Goal: Task Accomplishment & Management: Use online tool/utility

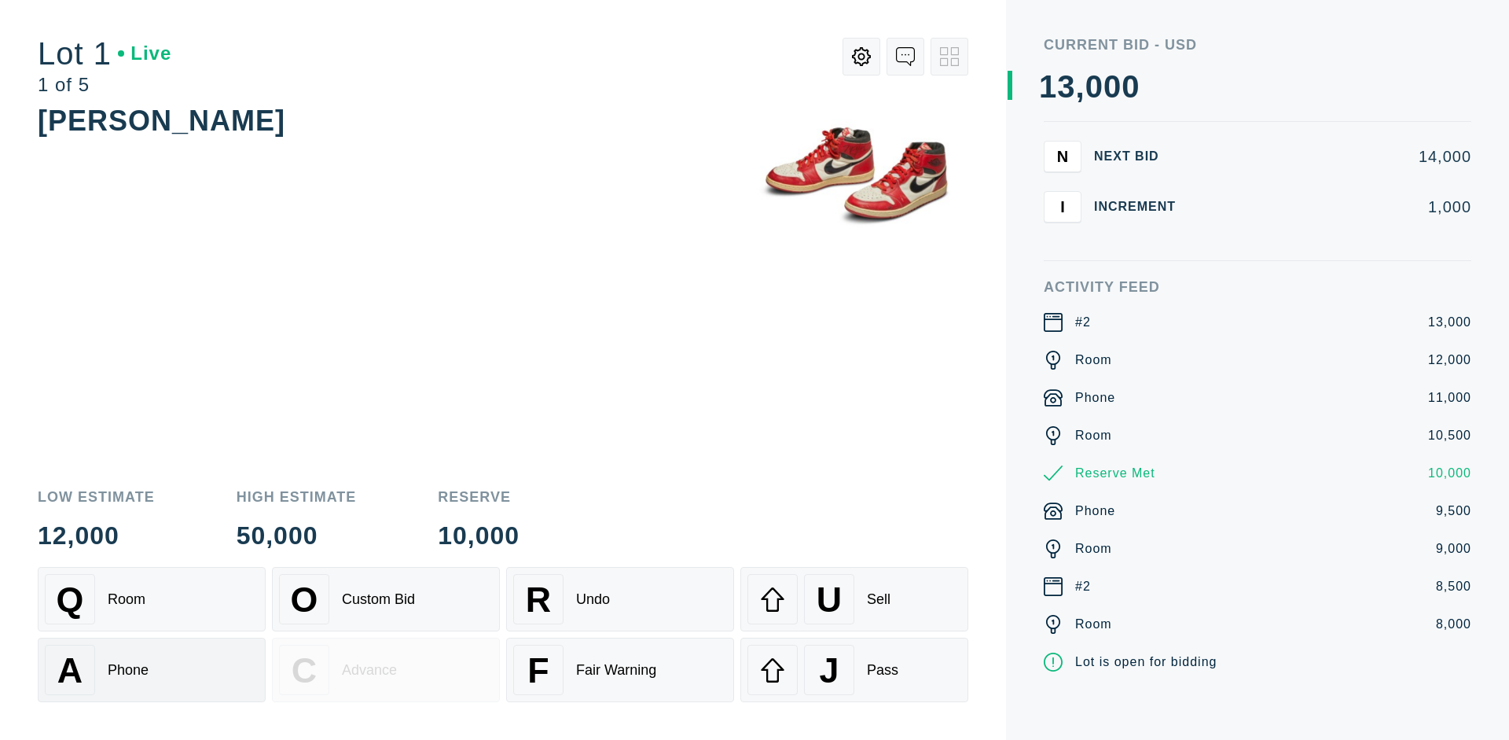
click at [152, 670] on div "A Phone" at bounding box center [152, 669] width 214 height 50
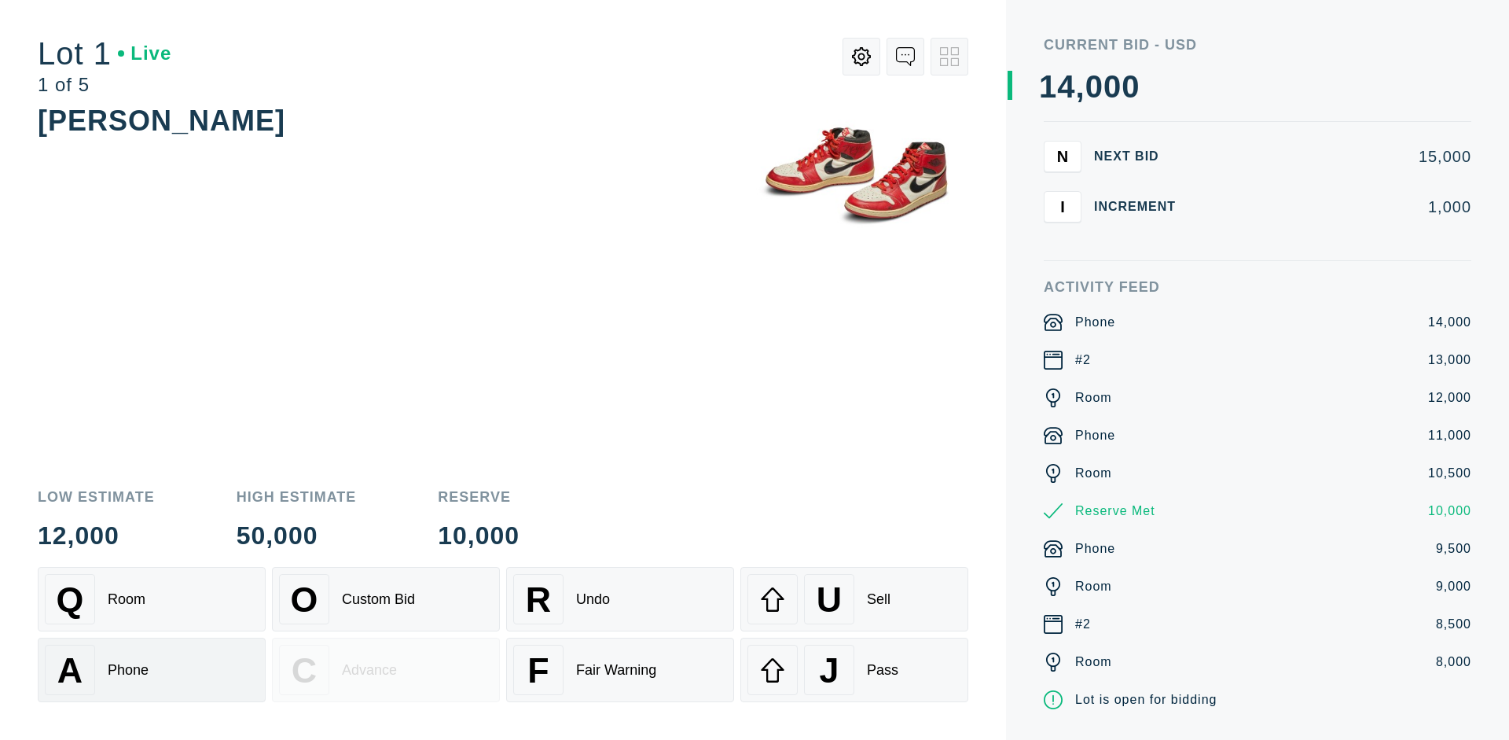
click at [152, 599] on div "Q Room" at bounding box center [152, 599] width 214 height 50
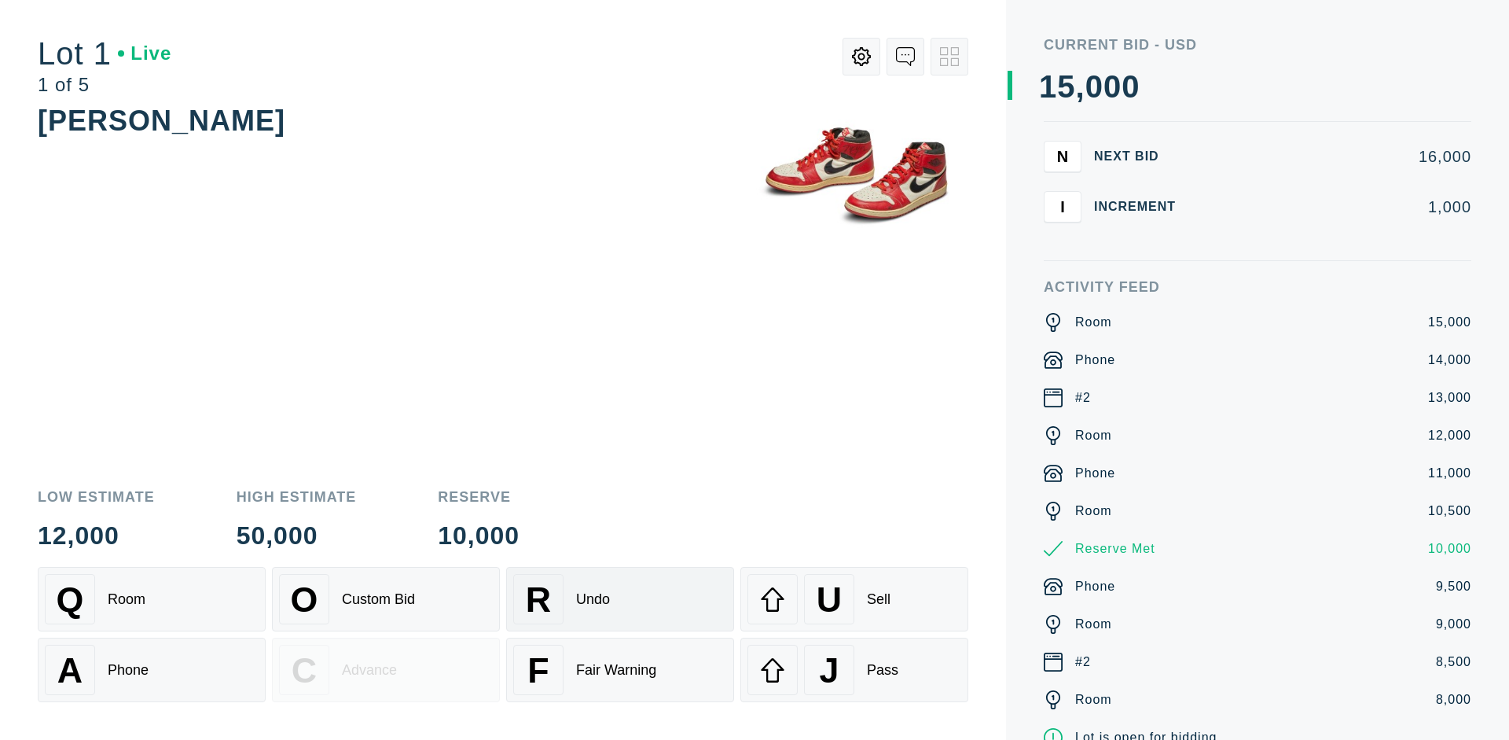
click at [620, 599] on div "R Undo" at bounding box center [620, 599] width 214 height 50
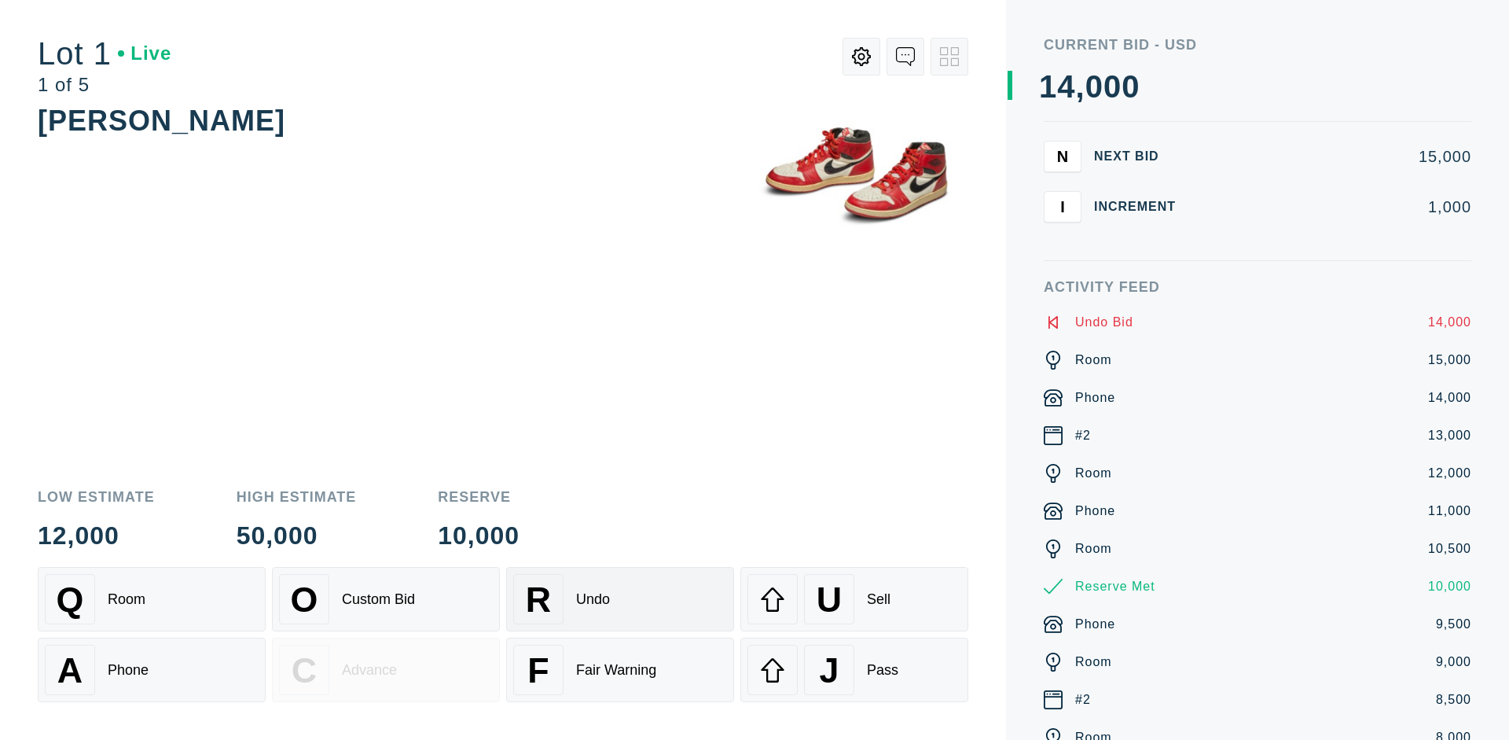
click at [152, 599] on div "Q Room" at bounding box center [152, 599] width 214 height 50
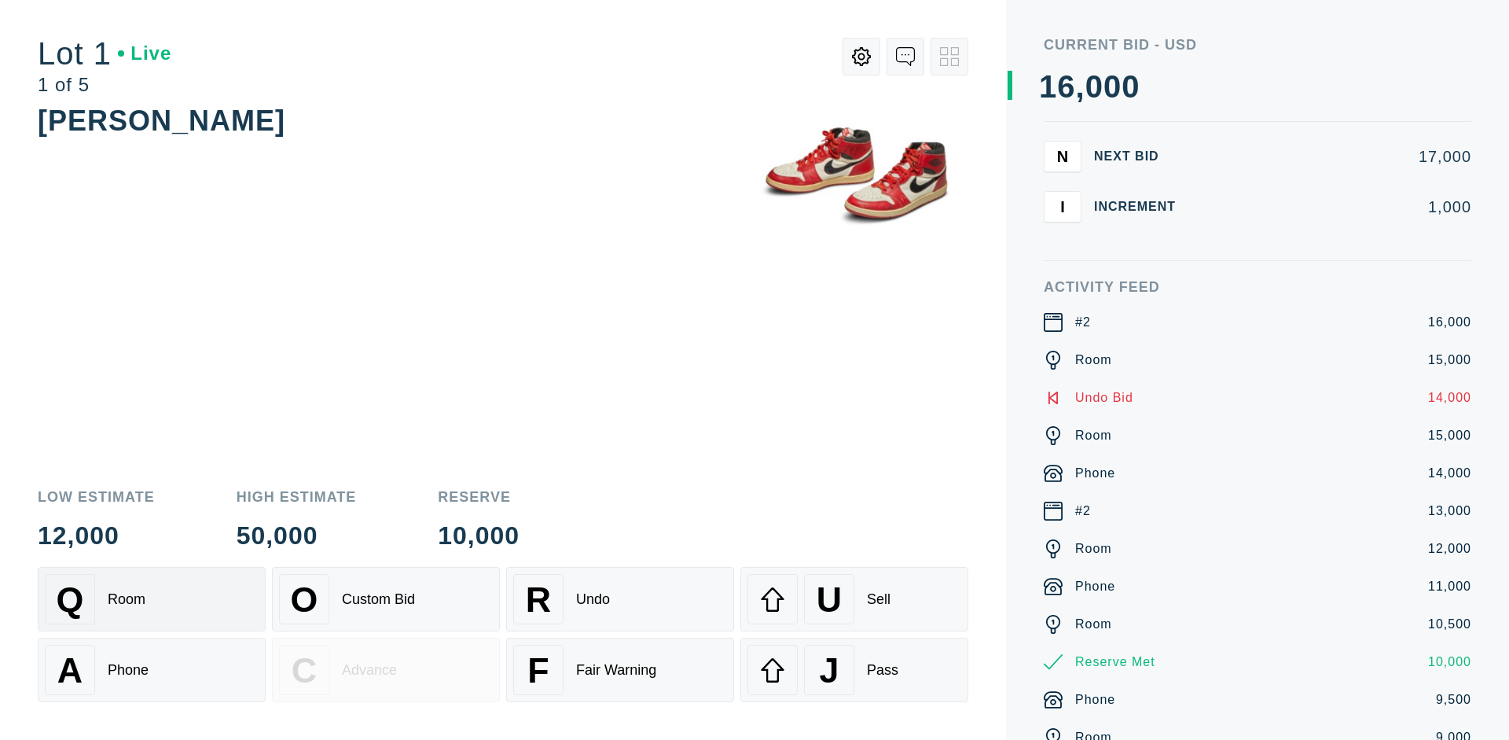
click at [152, 670] on div "A Phone" at bounding box center [152, 669] width 214 height 50
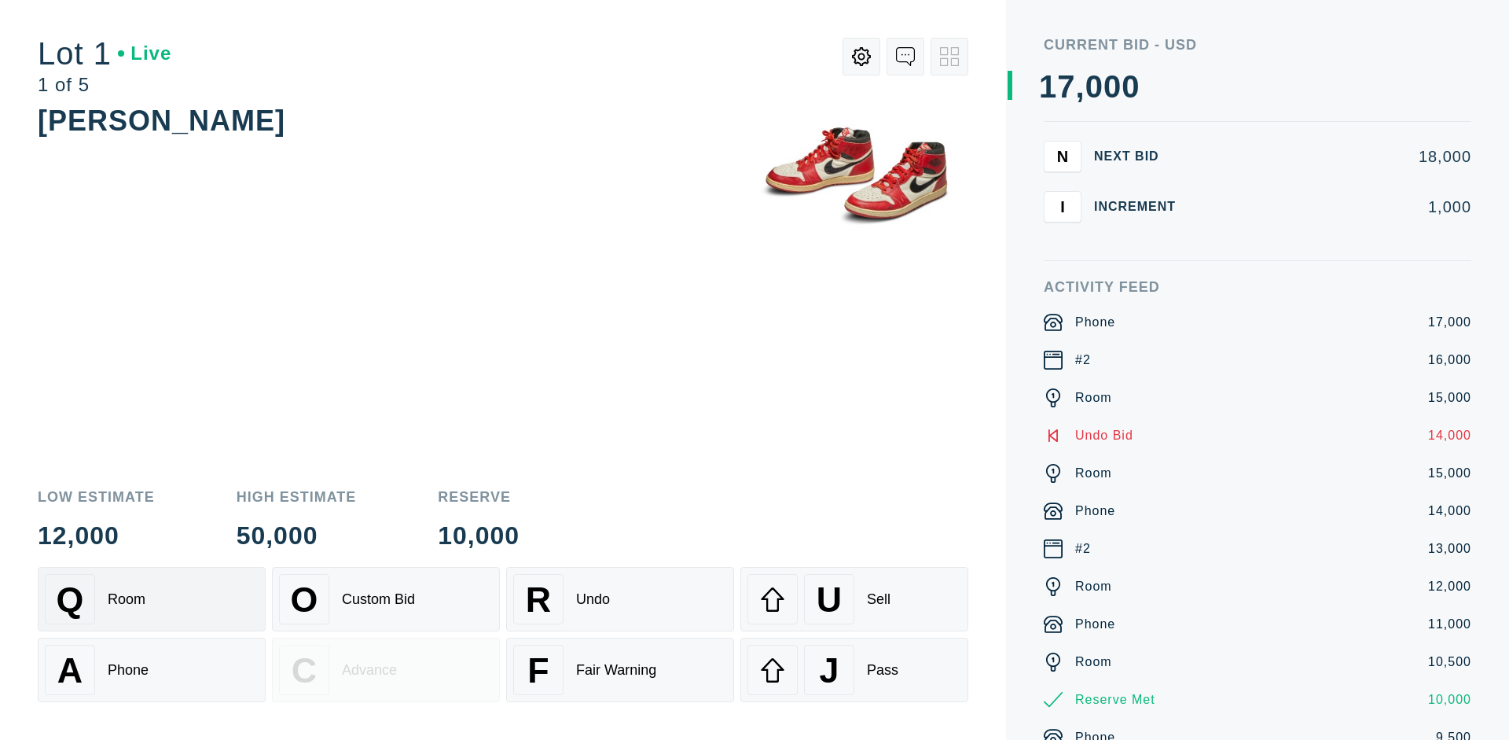
click at [152, 599] on div "Q Room" at bounding box center [152, 599] width 214 height 50
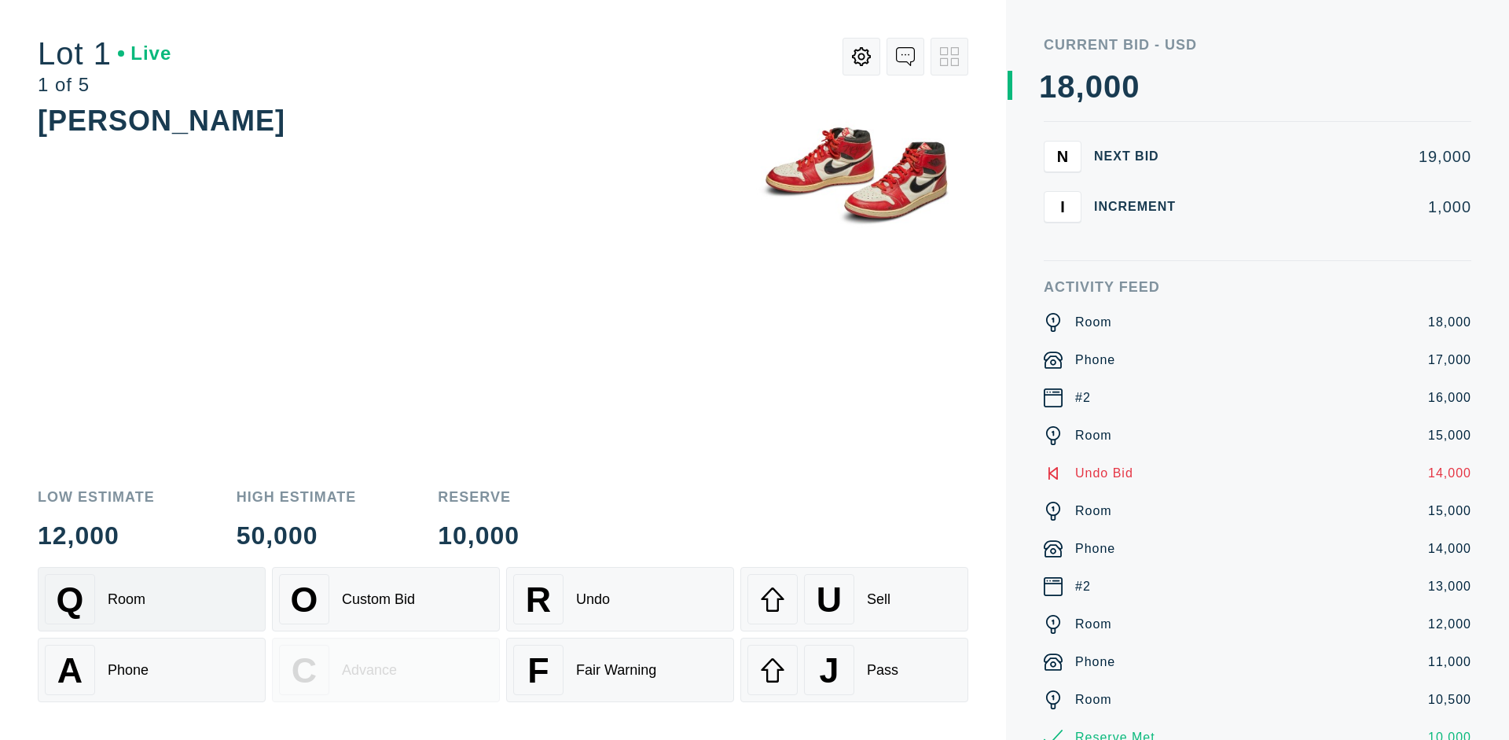
click at [620, 599] on div "R Undo" at bounding box center [620, 599] width 214 height 50
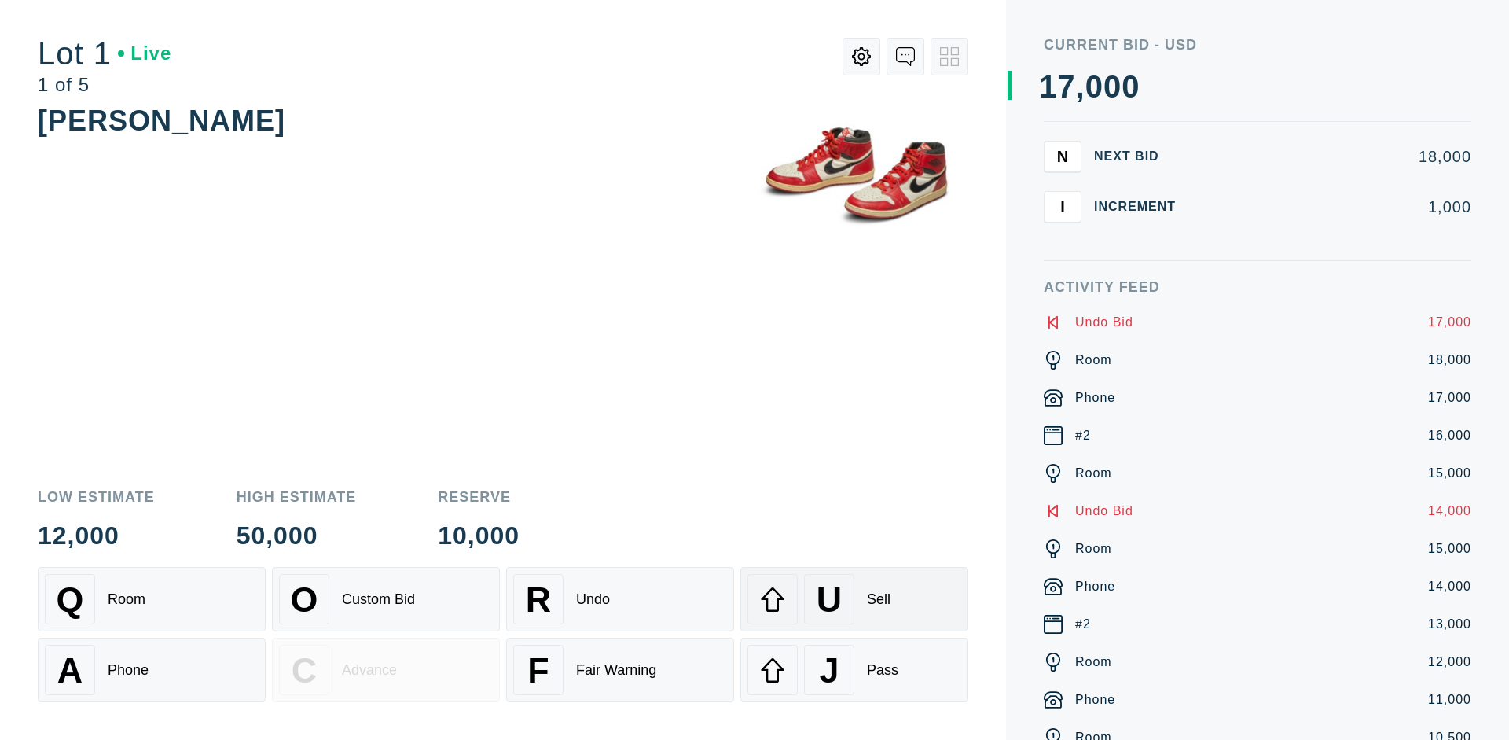
click at [854, 599] on div "U Sell" at bounding box center [854, 599] width 214 height 50
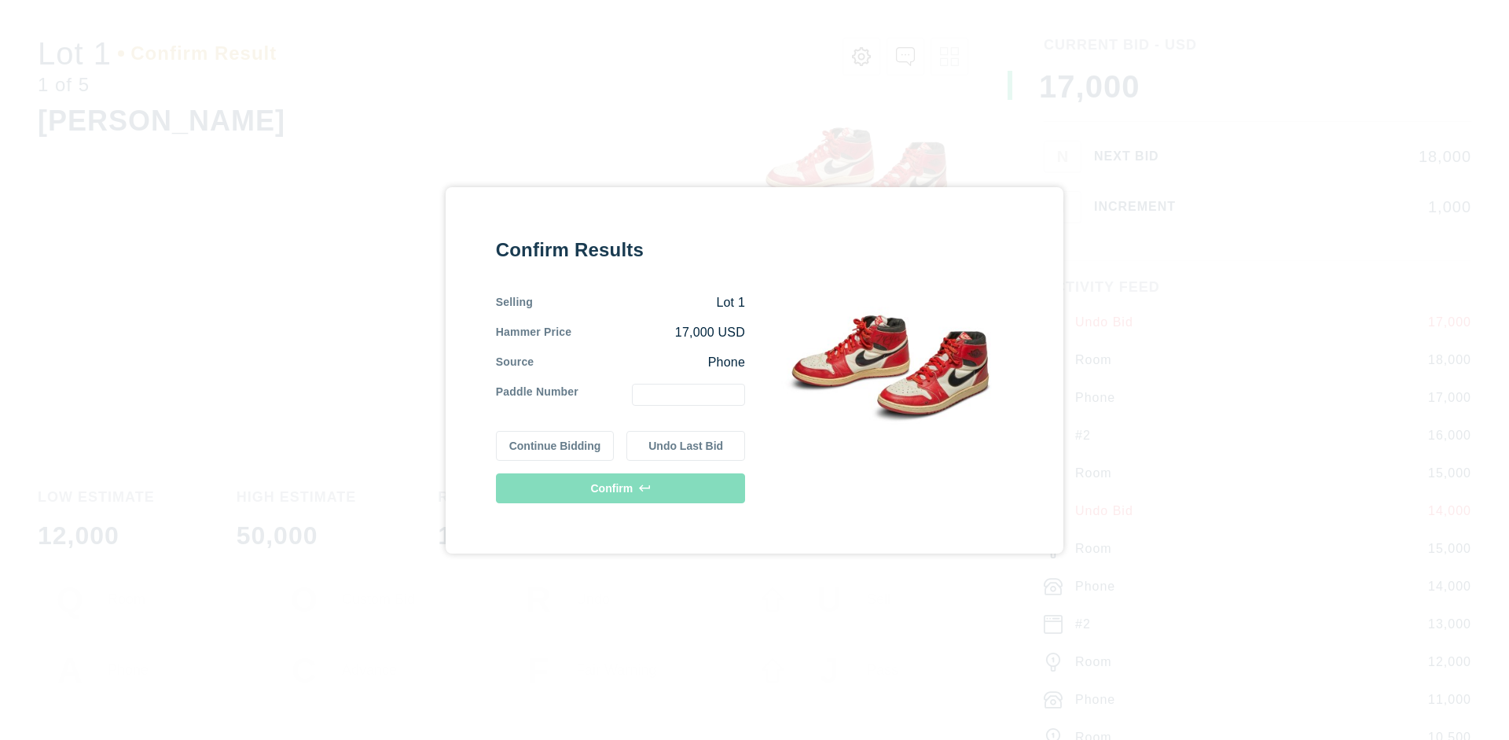
click at [556, 445] on button "Continue Bidding" at bounding box center [555, 446] width 119 height 30
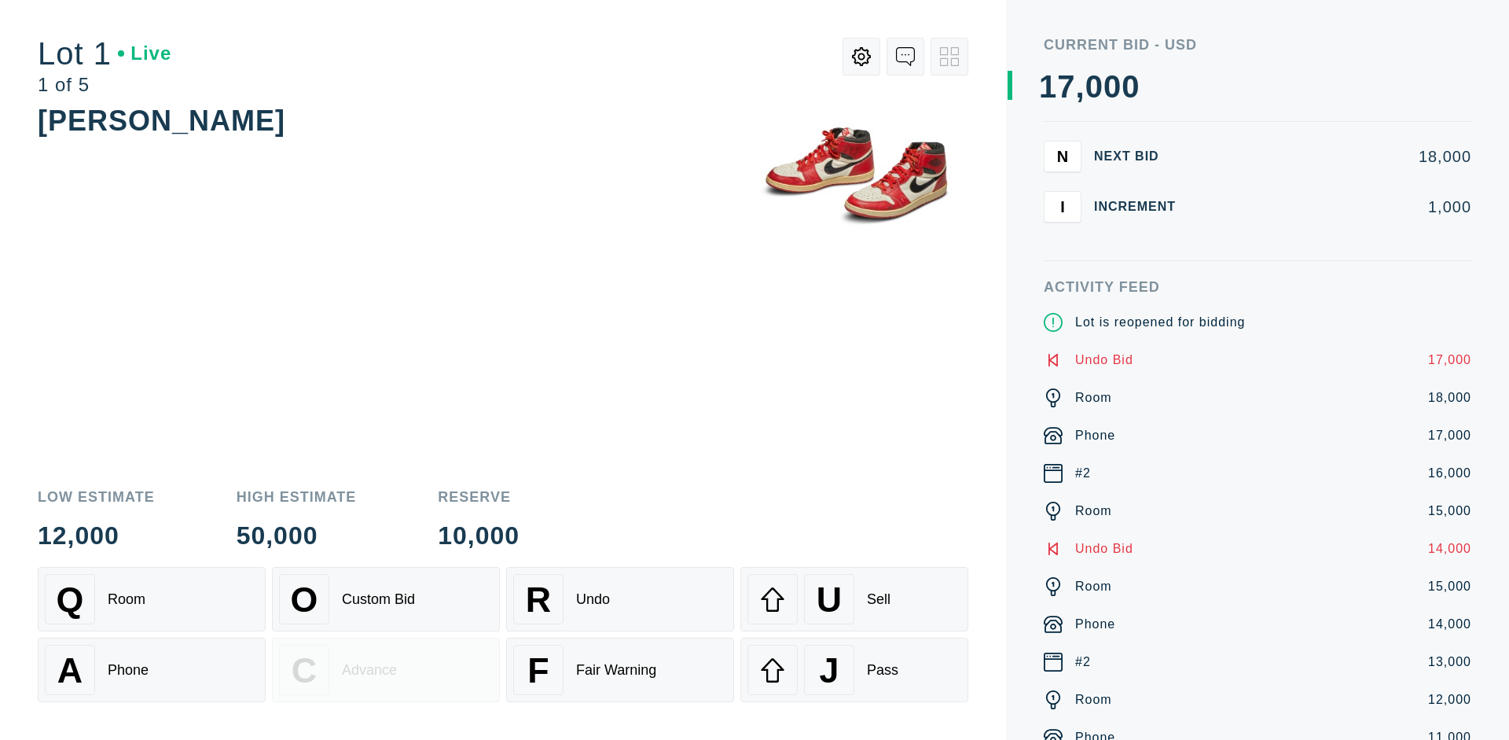
click at [854, 599] on div "U Sell" at bounding box center [854, 599] width 214 height 50
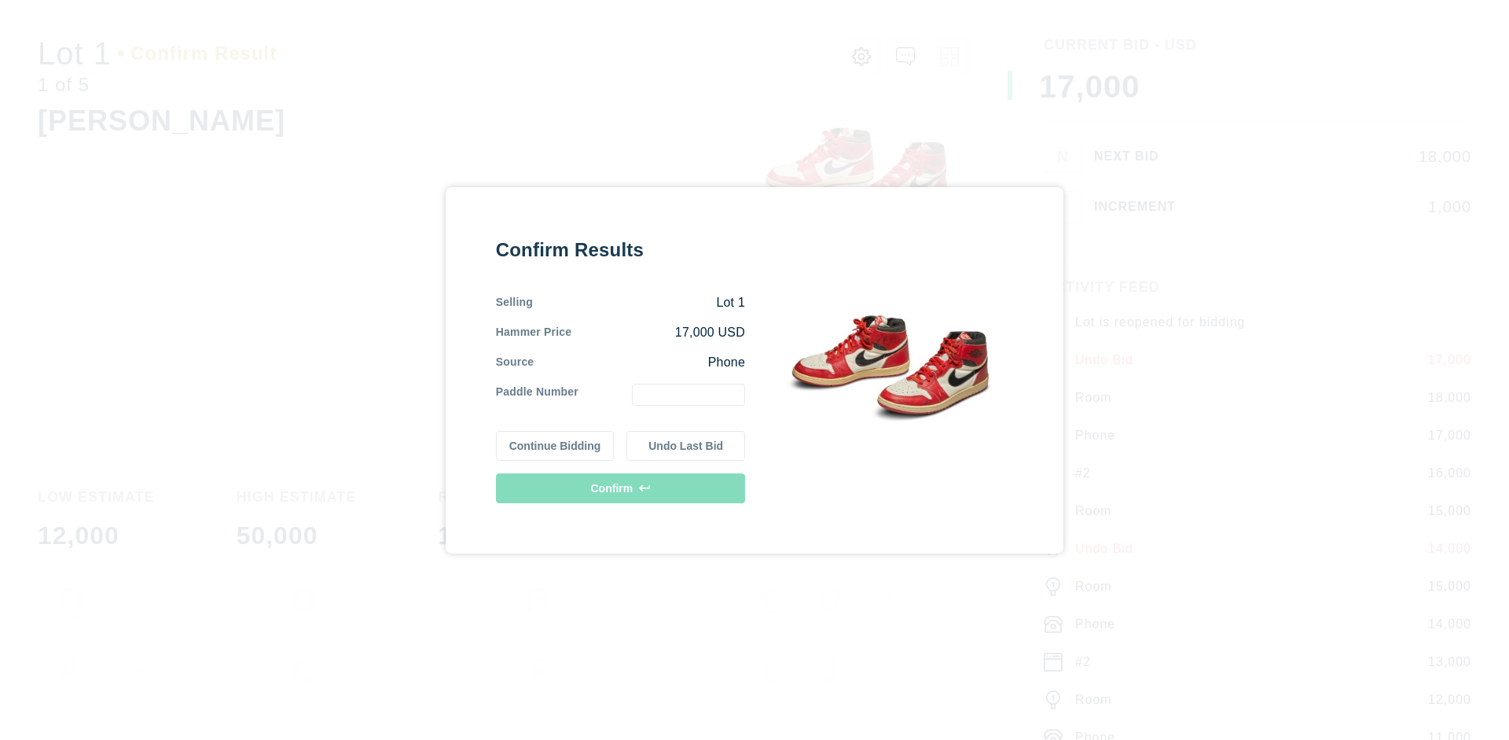
click at [686, 445] on button "Undo Last Bid" at bounding box center [685, 446] width 119 height 30
click at [556, 442] on button "Continue Bidding" at bounding box center [555, 446] width 119 height 30
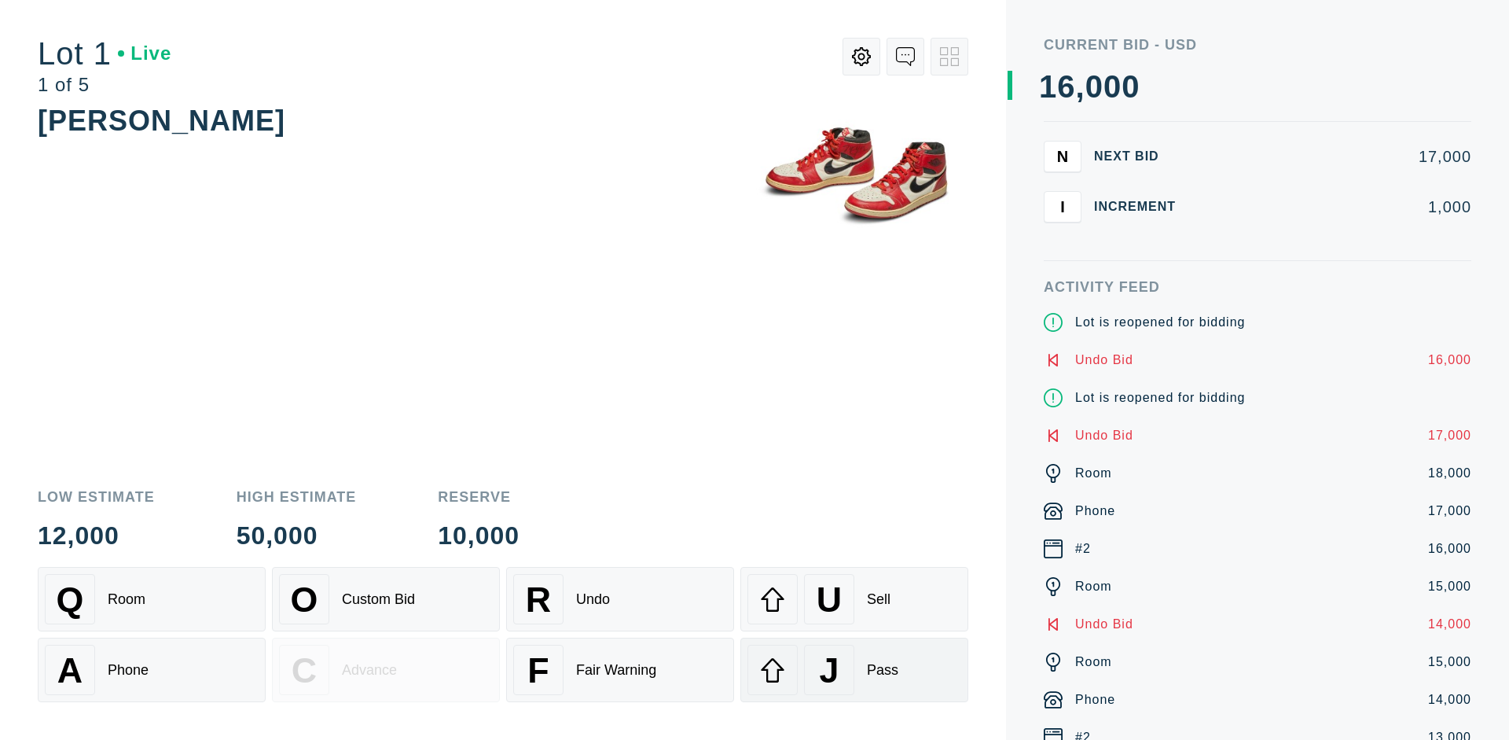
click at [854, 670] on div "J Pass" at bounding box center [854, 669] width 214 height 50
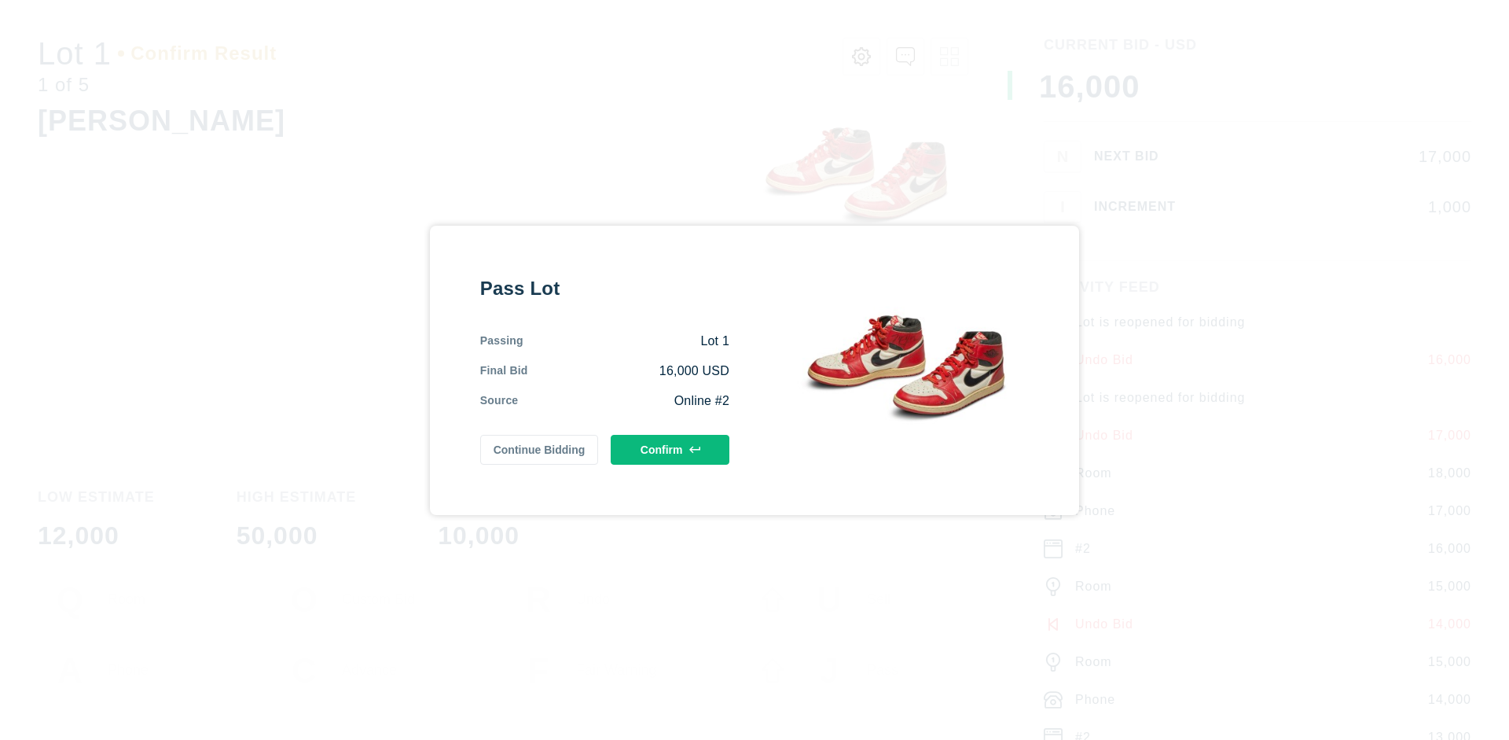
click at [670, 449] on button "Confirm" at bounding box center [670, 450] width 119 height 30
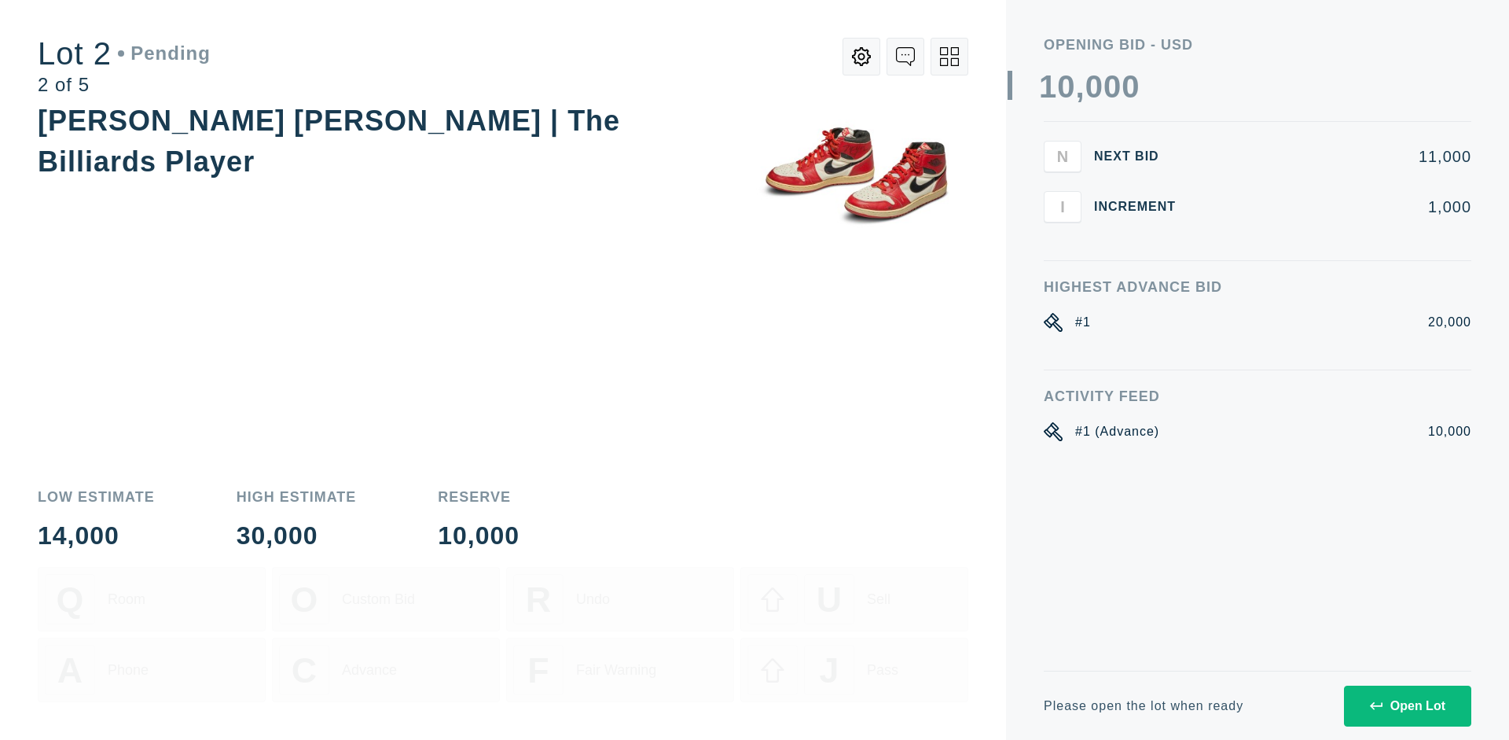
click at [1407, 705] on div "Open Lot" at bounding box center [1407, 706] width 75 height 14
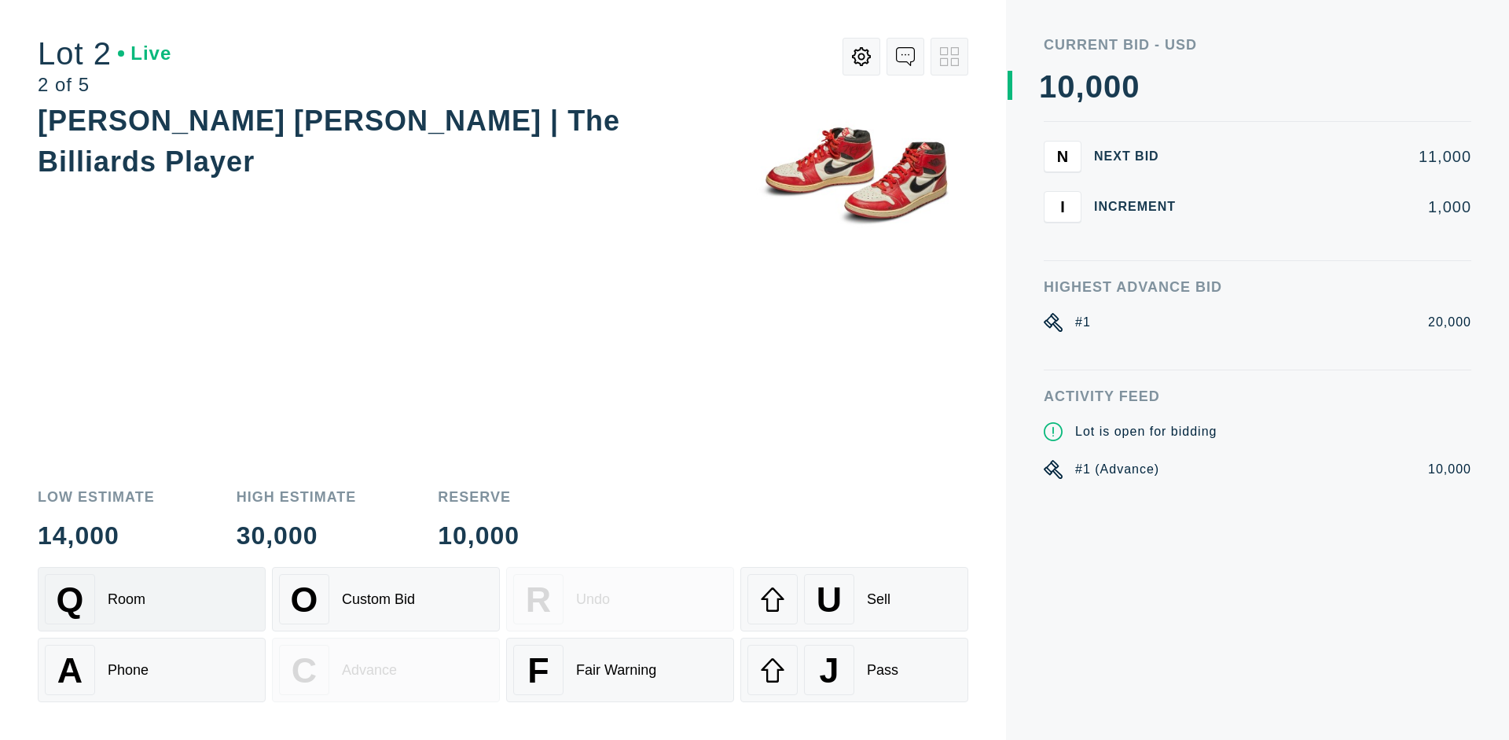
click at [152, 599] on div "Q Room" at bounding box center [152, 599] width 214 height 50
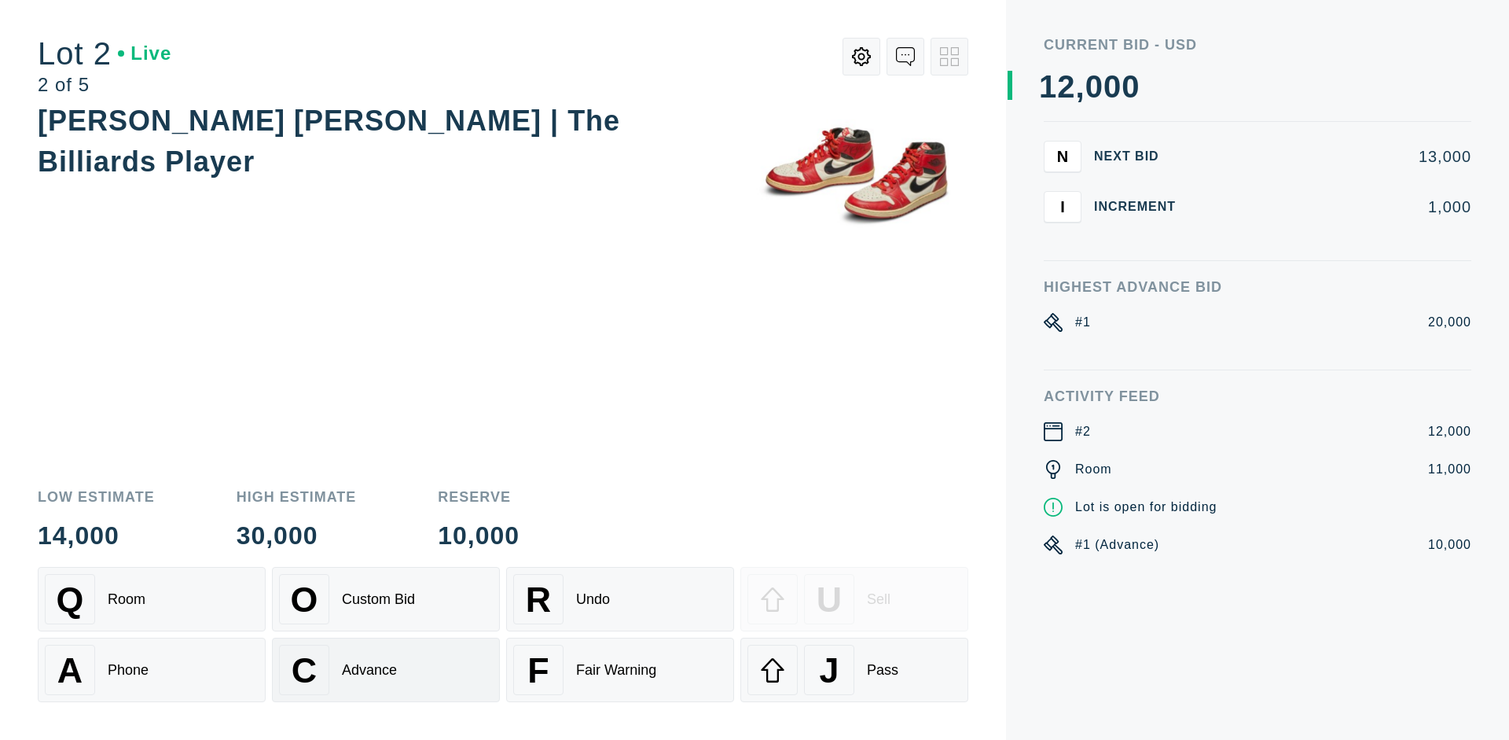
click at [386, 670] on div "Advance" at bounding box center [369, 670] width 55 height 17
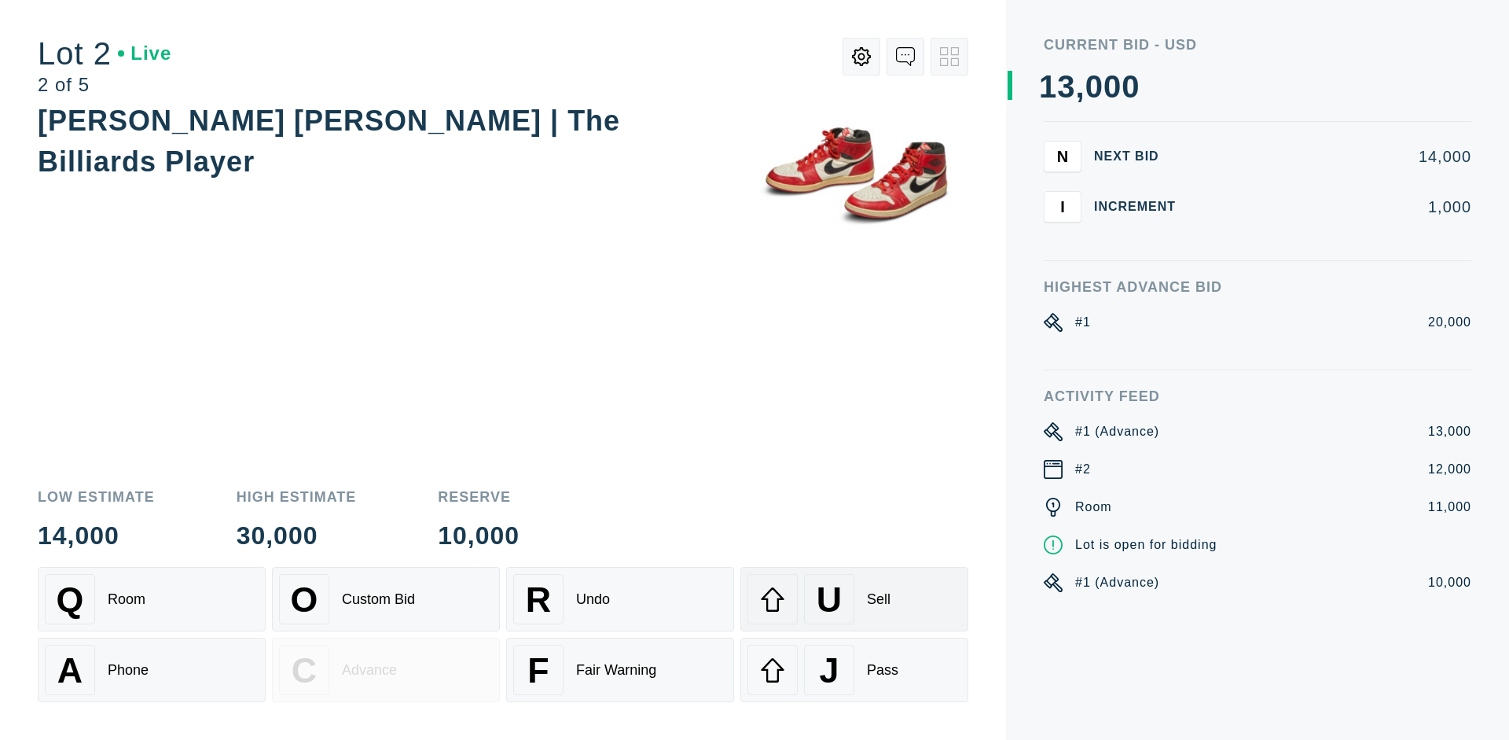
click at [854, 599] on div "U Sell" at bounding box center [854, 599] width 214 height 50
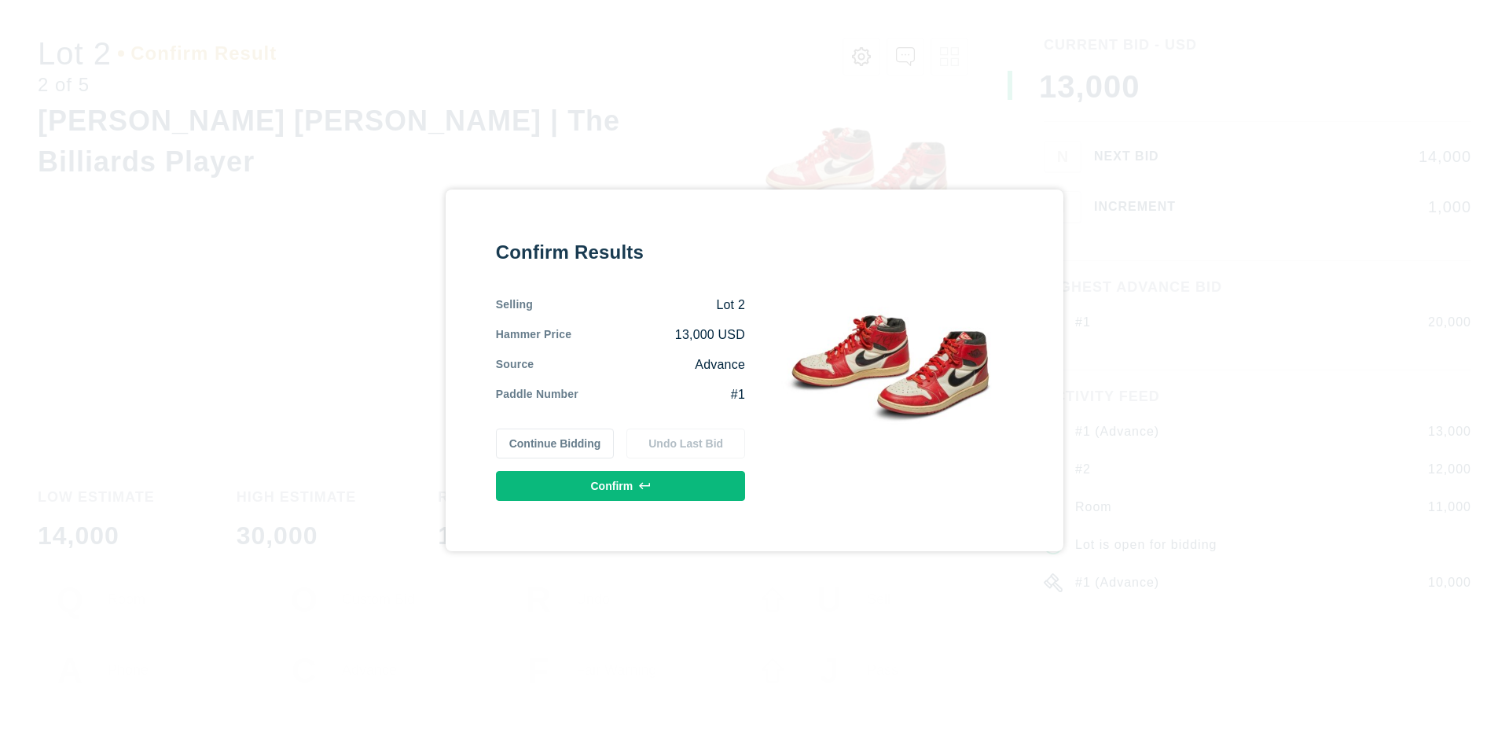
click at [621, 485] on button "Confirm" at bounding box center [620, 486] width 249 height 30
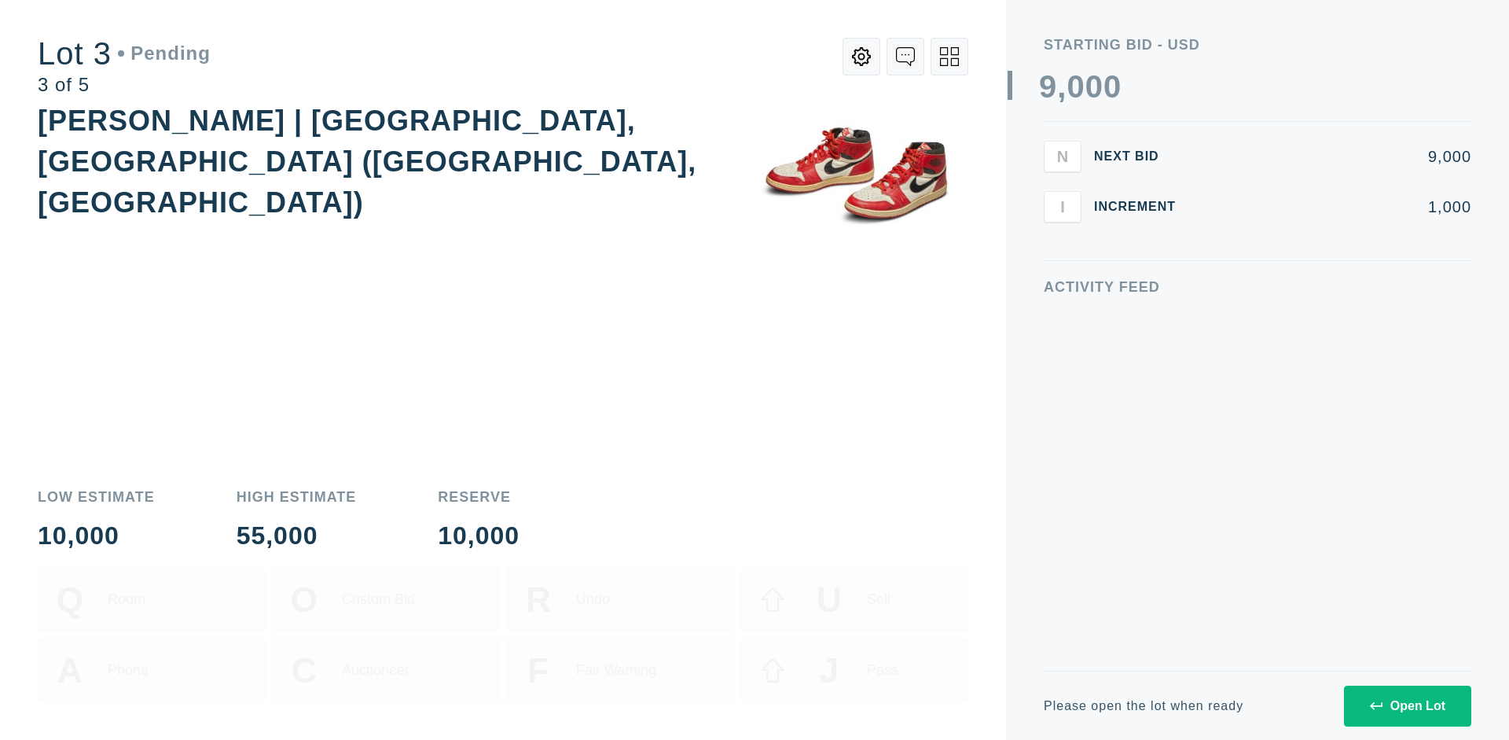
click at [1407, 705] on div "Open Lot" at bounding box center [1407, 706] width 75 height 14
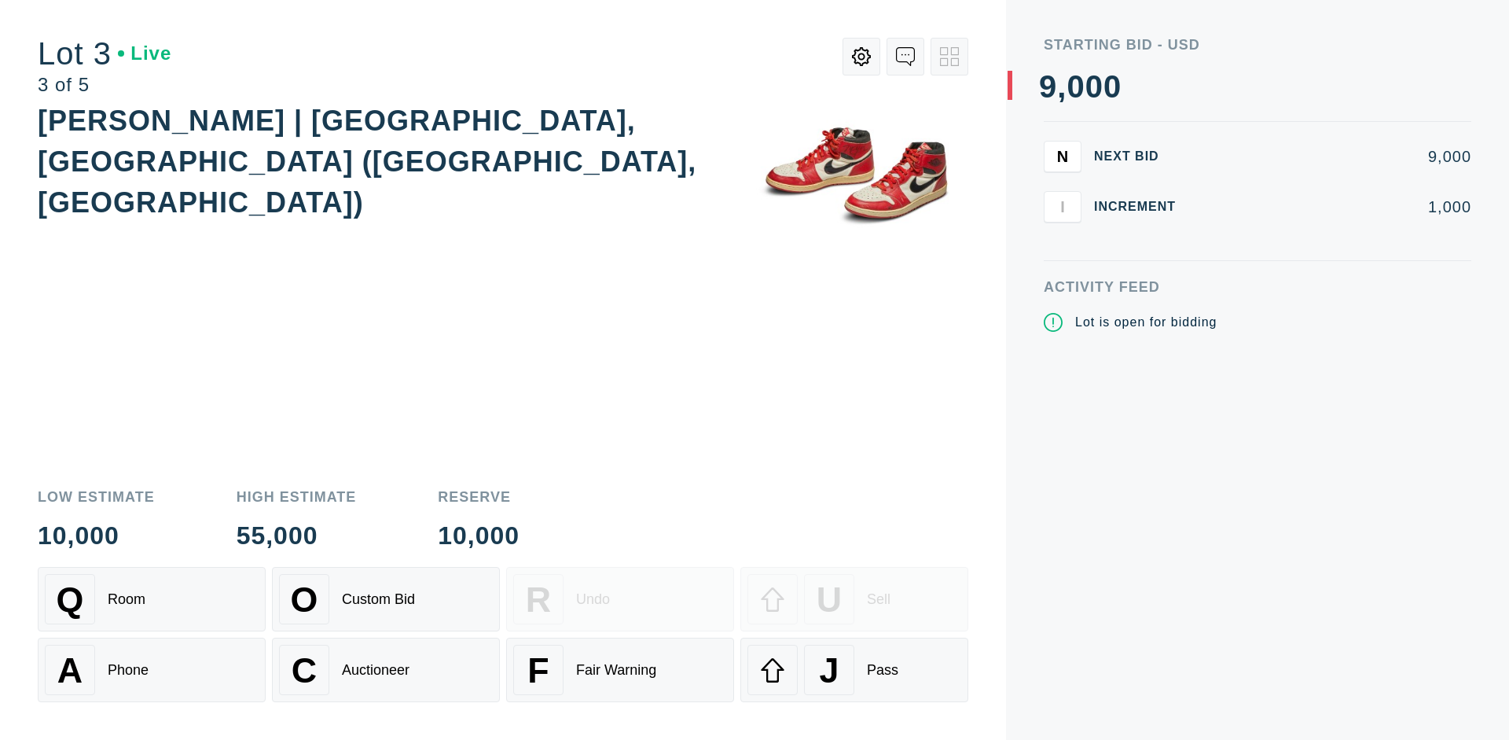
click at [854, 670] on div "J Pass" at bounding box center [854, 669] width 214 height 50
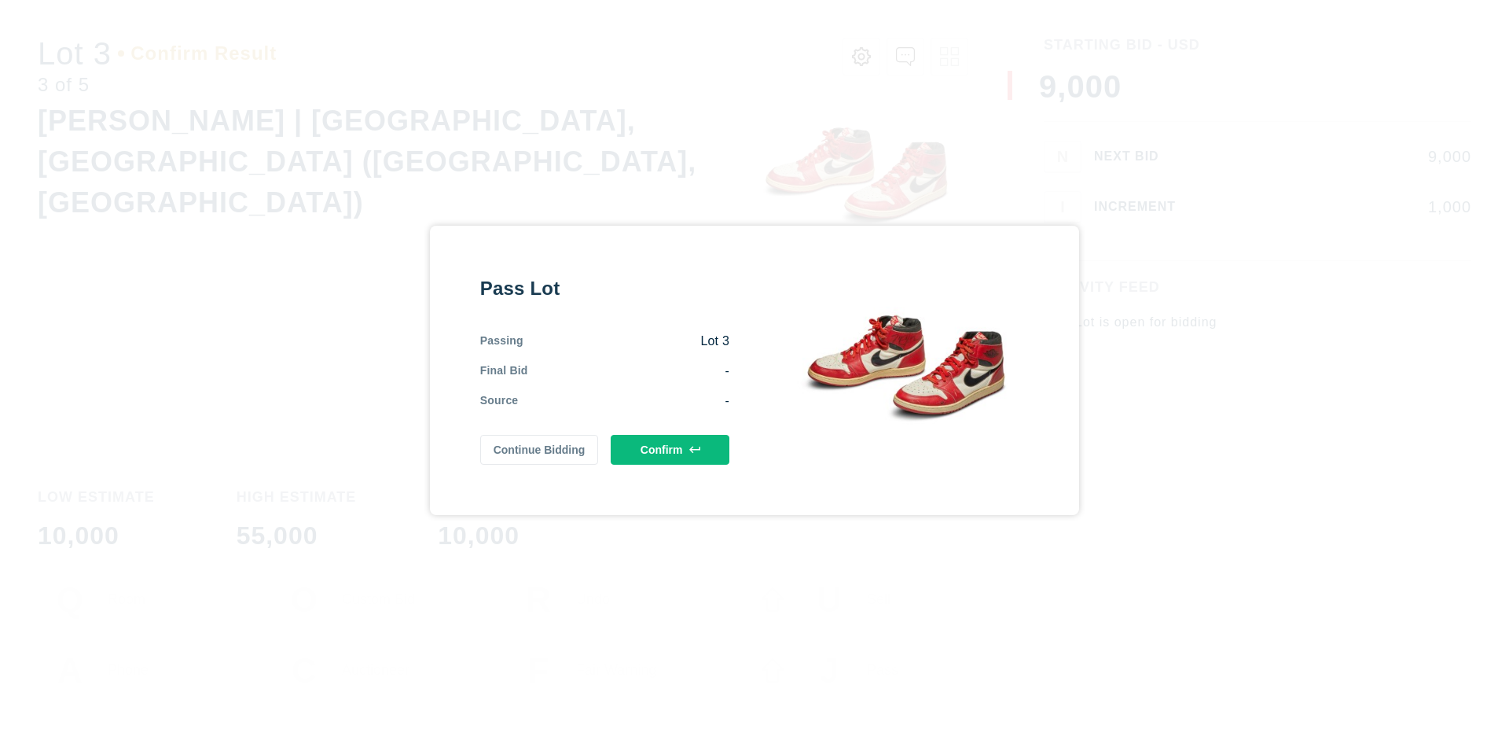
click at [670, 449] on button "Confirm" at bounding box center [670, 450] width 119 height 30
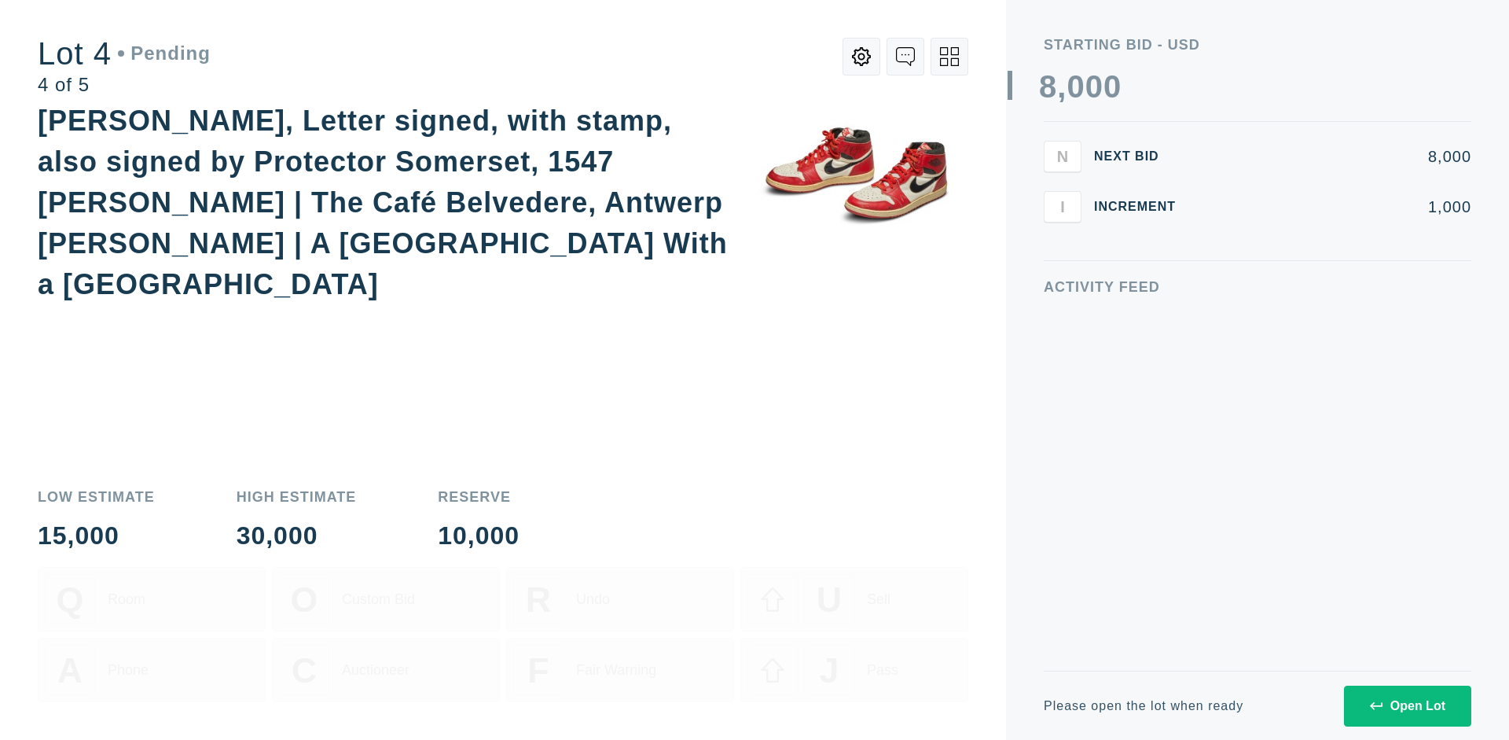
click at [1407, 705] on div "Open Lot" at bounding box center [1407, 706] width 75 height 14
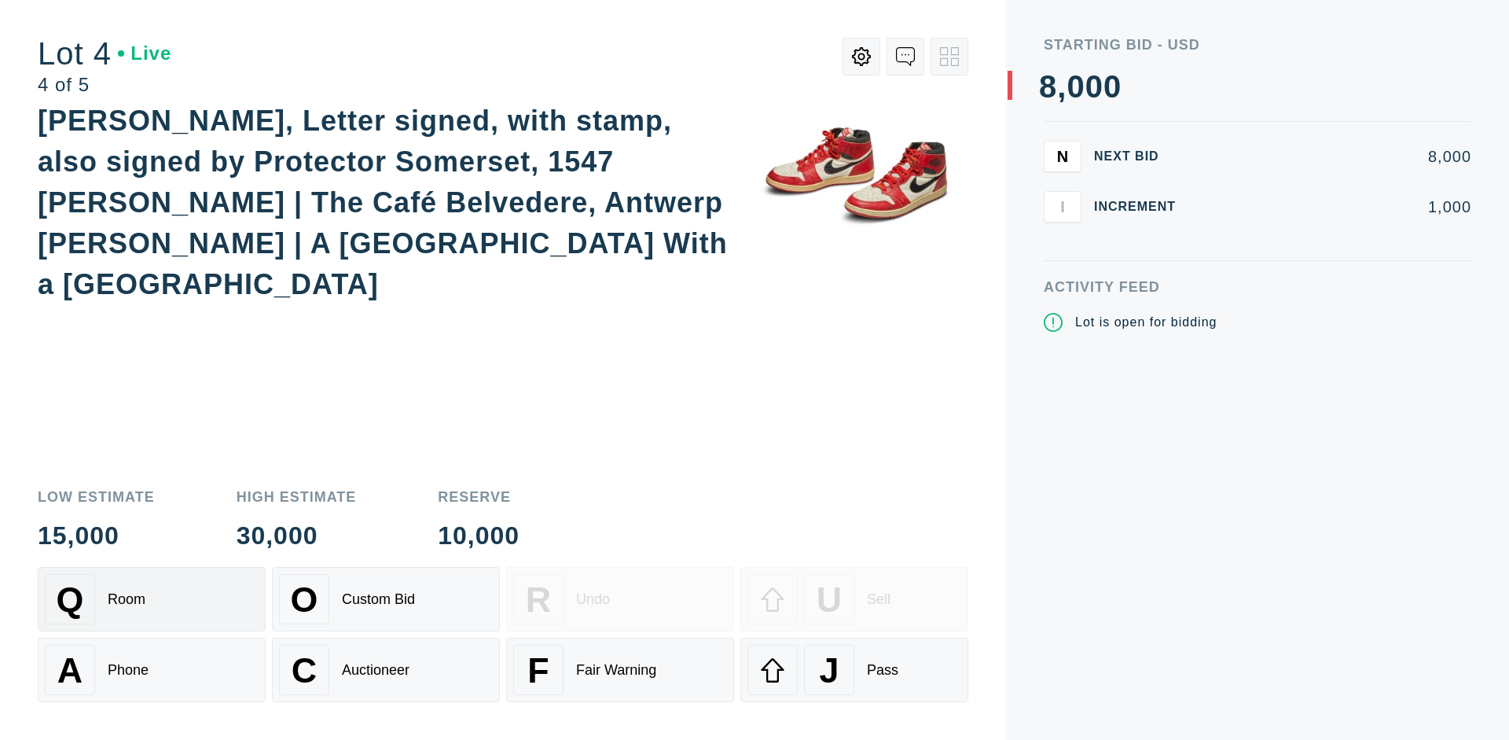
click at [152, 599] on div "Q Room" at bounding box center [152, 599] width 214 height 50
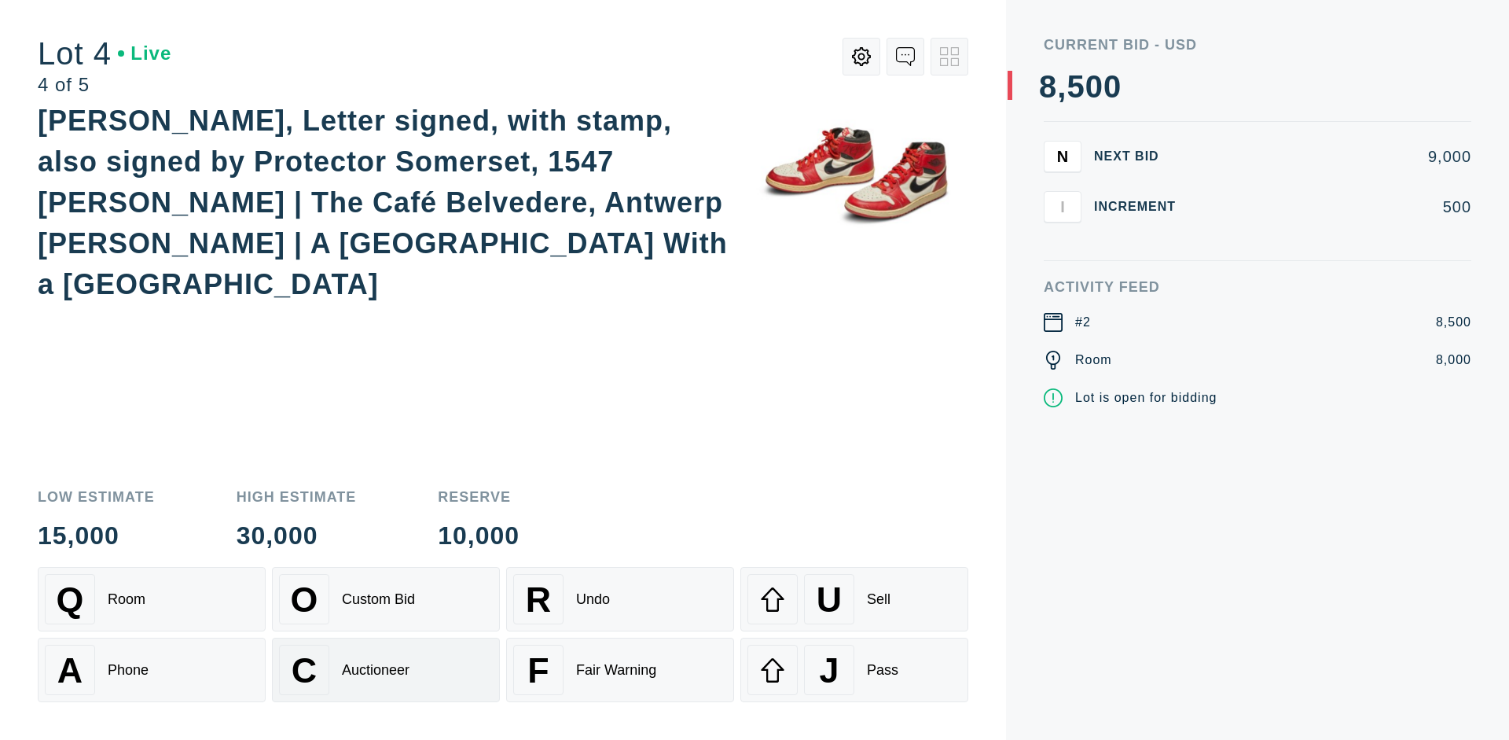
click at [386, 670] on div "Auctioneer" at bounding box center [376, 670] width 68 height 17
click at [854, 670] on div "J Pass" at bounding box center [854, 669] width 214 height 50
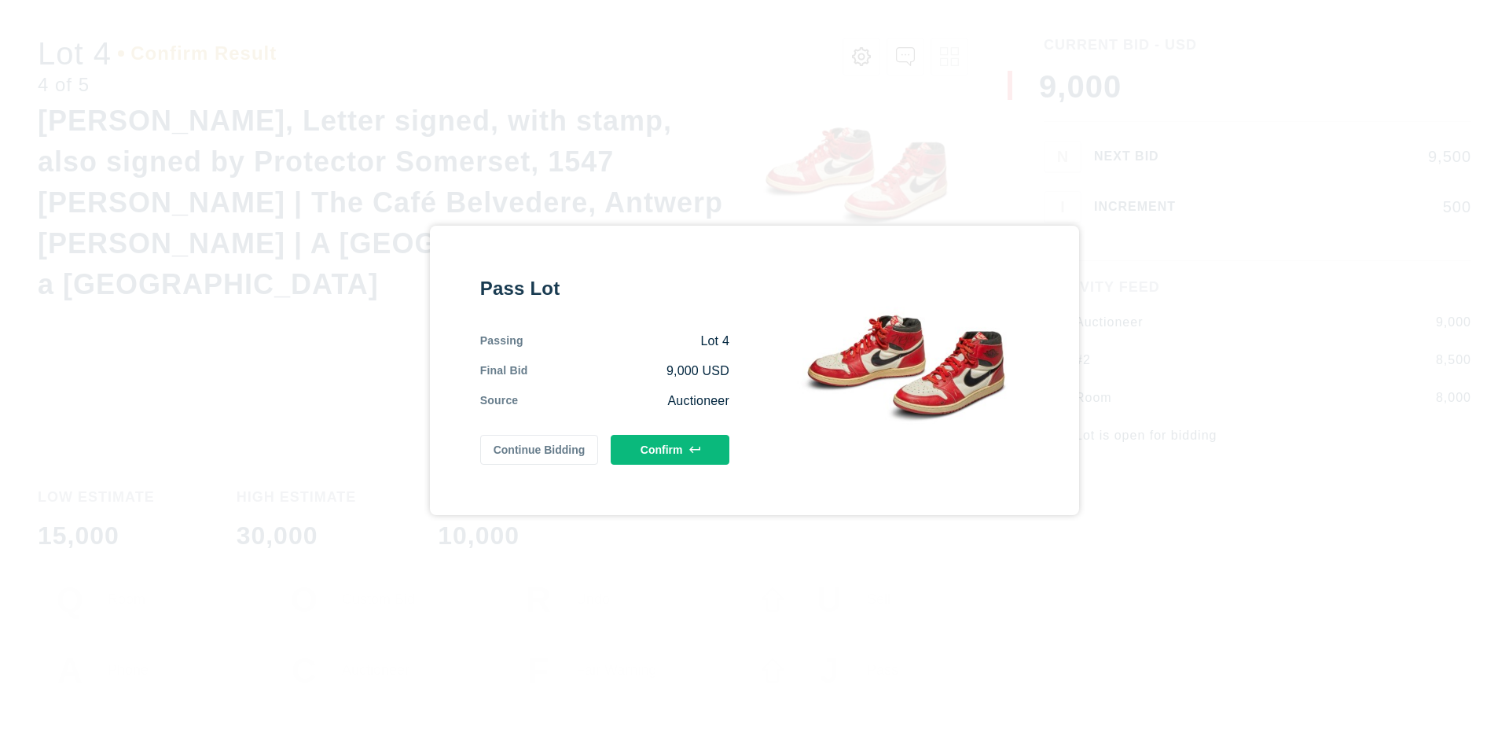
click at [670, 449] on button "Confirm" at bounding box center [670, 450] width 119 height 30
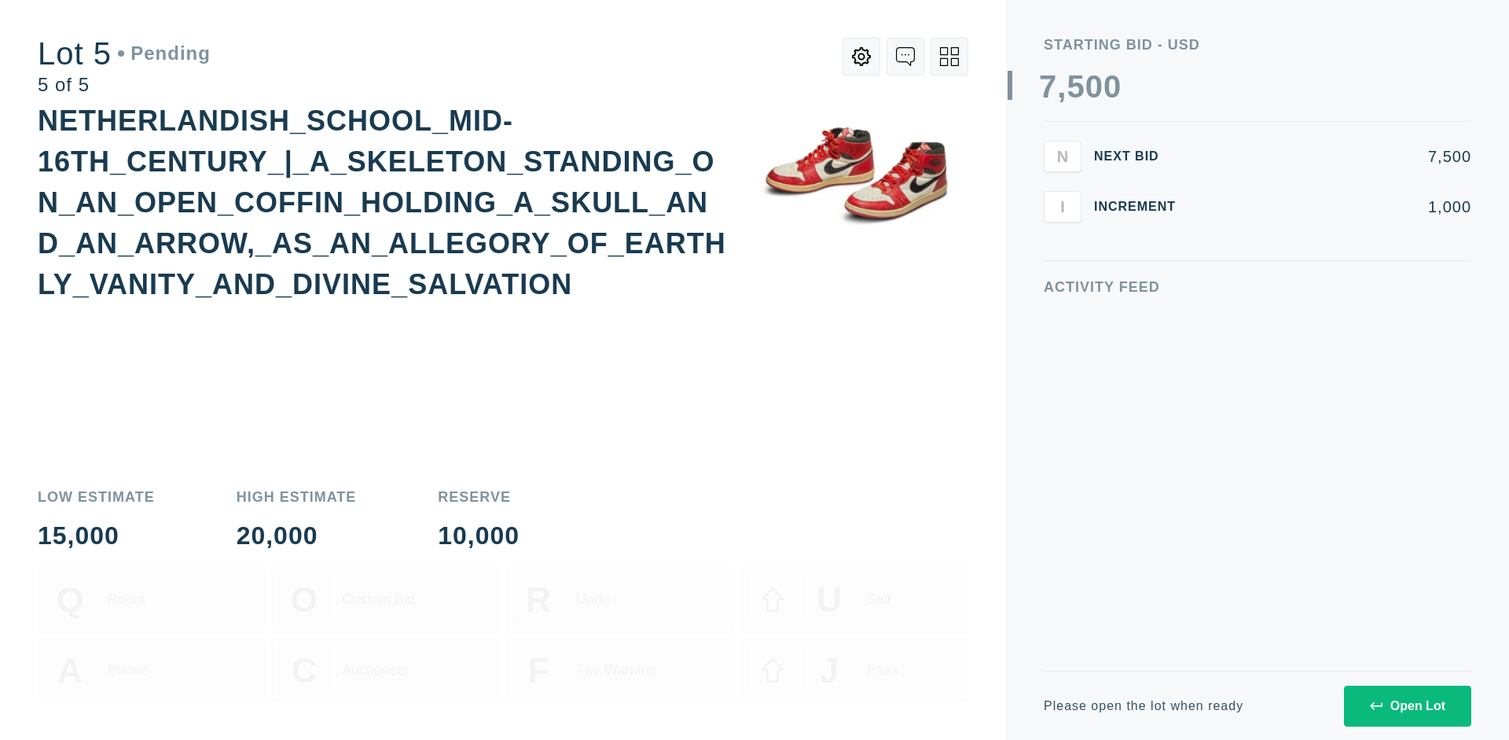
click at [1407, 705] on div "Open Lot" at bounding box center [1407, 706] width 75 height 14
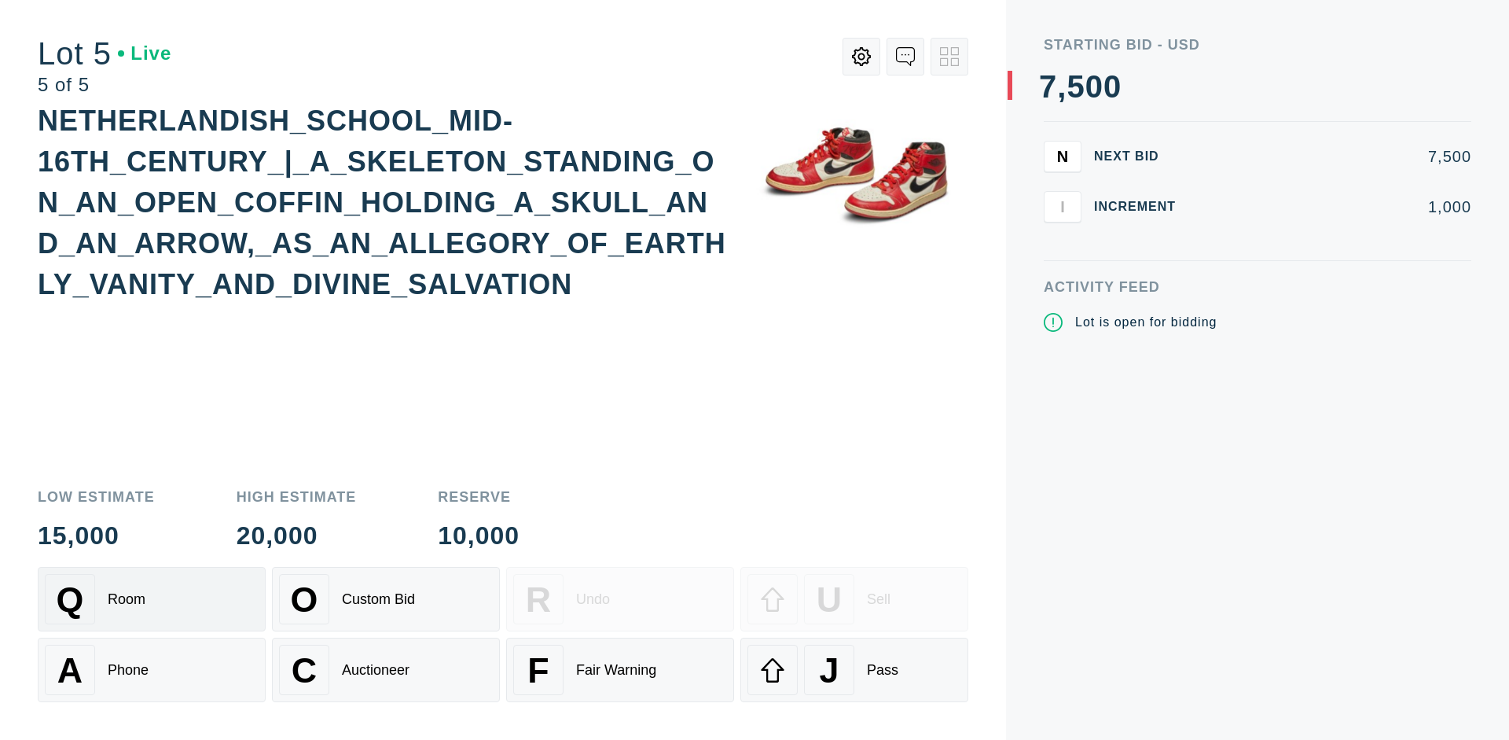
click at [152, 599] on div "Q Room" at bounding box center [152, 599] width 214 height 50
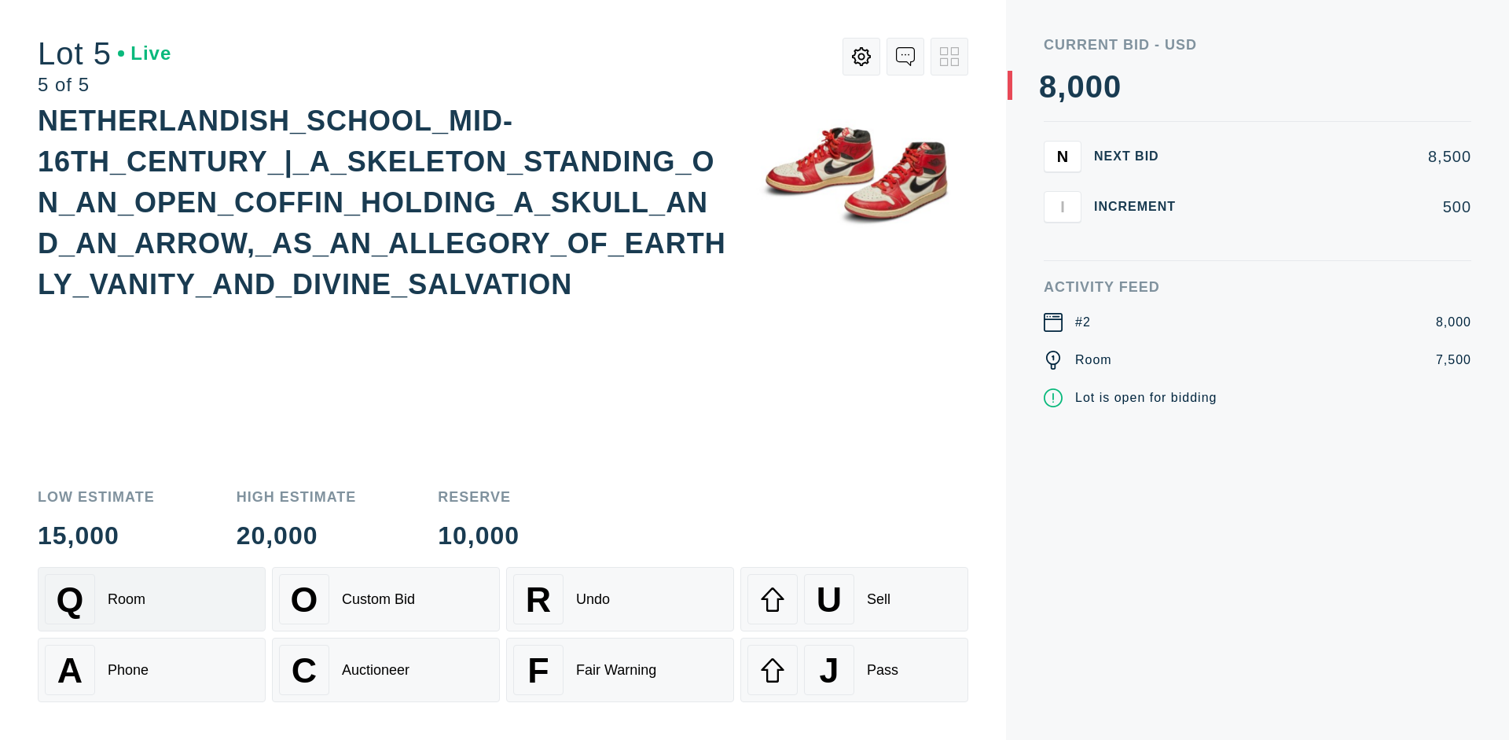
click at [152, 599] on div "Q Room" at bounding box center [152, 599] width 214 height 50
click at [854, 599] on div "U Sell" at bounding box center [854, 599] width 214 height 50
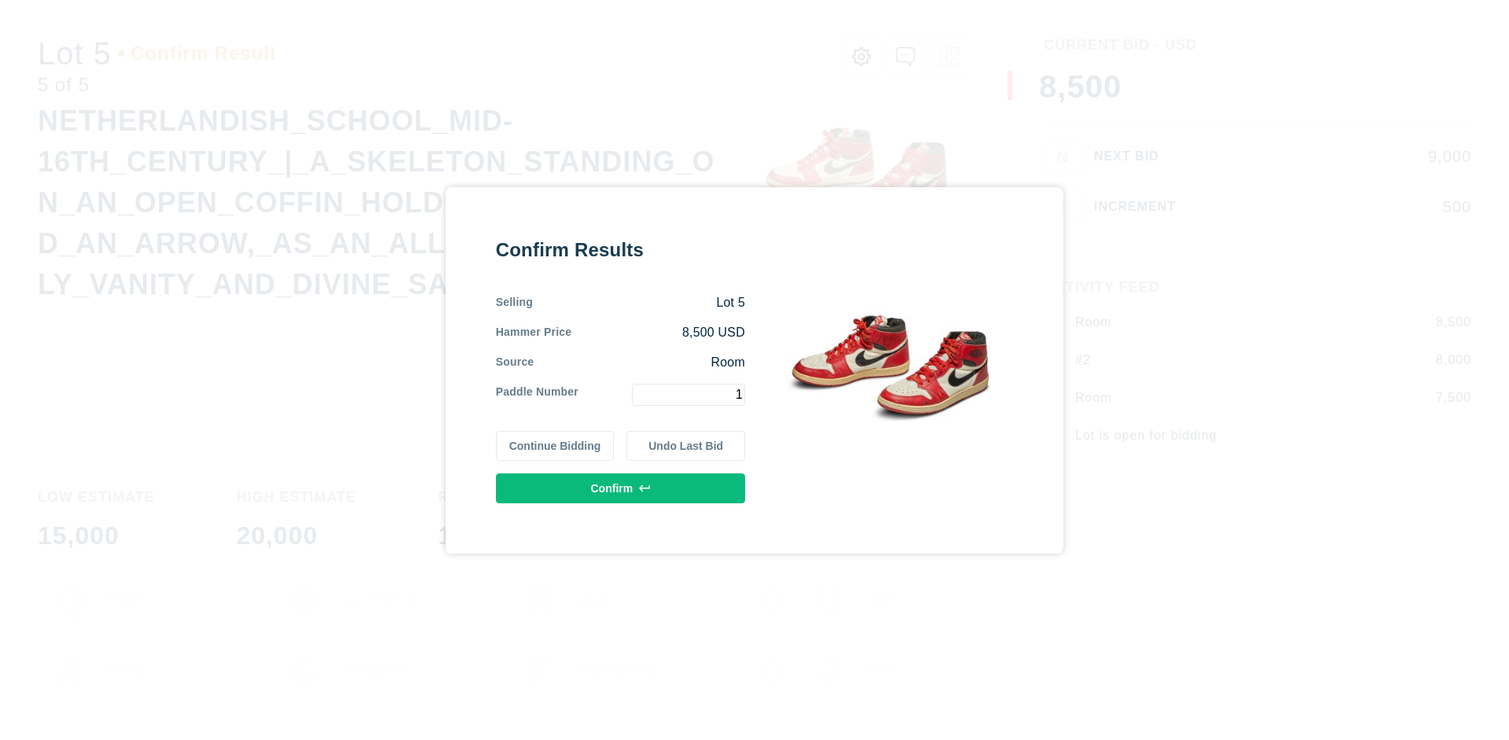
type input "1"
click at [621, 487] on button "Confirm" at bounding box center [620, 488] width 249 height 30
